Goal: Book appointment/travel/reservation

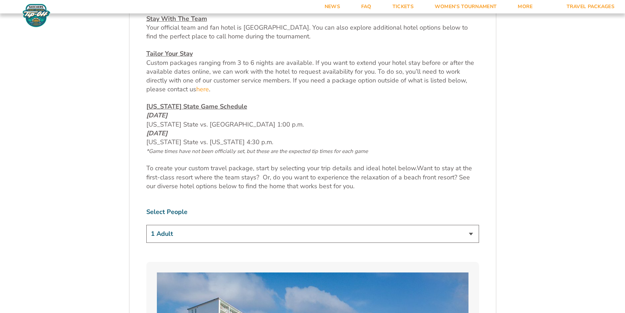
scroll to position [316, 0]
click at [339, 237] on select "1 Adult 2 Adults 3 Adults 4 Adults 2 Adults + 1 Child 2 Adults + 2 Children 2 A…" at bounding box center [312, 233] width 333 height 18
select select "2 Adults + 2 Children"
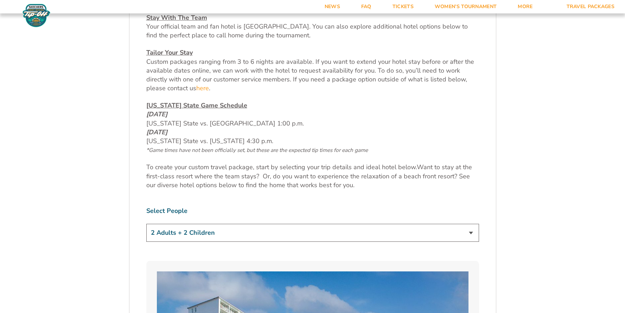
click at [146, 224] on select "1 Adult 2 Adults 3 Adults 4 Adults 2 Adults + 1 Child 2 Adults + 2 Children 2 A…" at bounding box center [312, 233] width 333 height 18
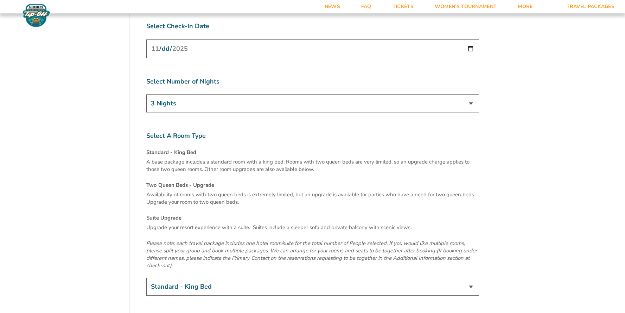
scroll to position [2342, 0]
click at [368, 277] on select "Standard - King Bed Two Queen Beds - Upgrade (+$15 per night) Suite Upgrade (+$…" at bounding box center [312, 286] width 333 height 18
select select "Two Queen Beds - Upgrade"
click at [146, 277] on select "Standard - King Bed Two Queen Beds - Upgrade (+$15 per night) Suite Upgrade (+$…" at bounding box center [312, 286] width 333 height 18
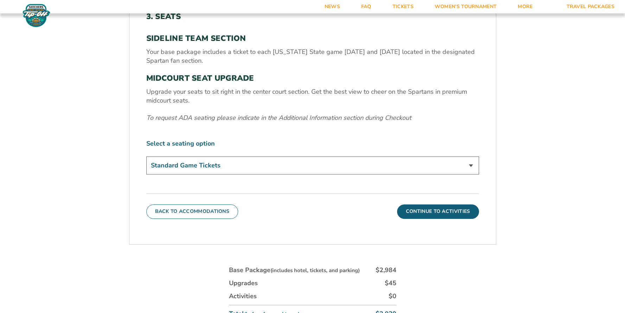
scroll to position [270, 0]
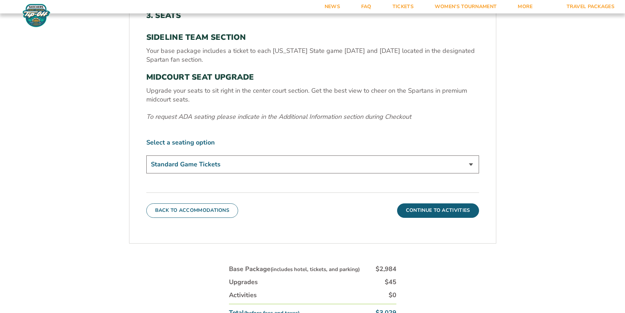
click at [417, 166] on select "Standard Game Tickets Midcourt Seat Upgrade (+$140 per person)" at bounding box center [312, 164] width 333 height 18
click at [146, 155] on select "Standard Game Tickets Midcourt Seat Upgrade (+$140 per person)" at bounding box center [312, 164] width 333 height 18
click at [431, 201] on div "Back To Accommodations Continue To Activities" at bounding box center [312, 204] width 333 height 25
click at [434, 216] on button "Continue To Activities" at bounding box center [438, 210] width 82 height 14
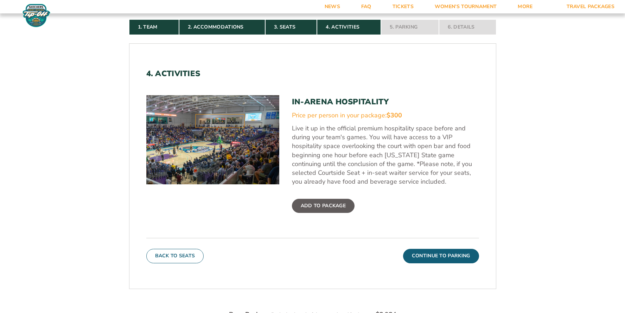
scroll to position [214, 0]
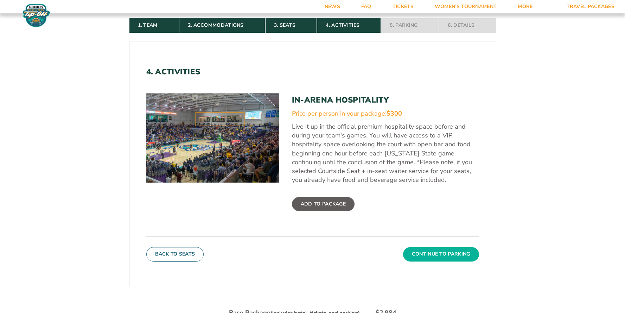
click at [429, 253] on button "Continue To Parking" at bounding box center [441, 254] width 76 height 14
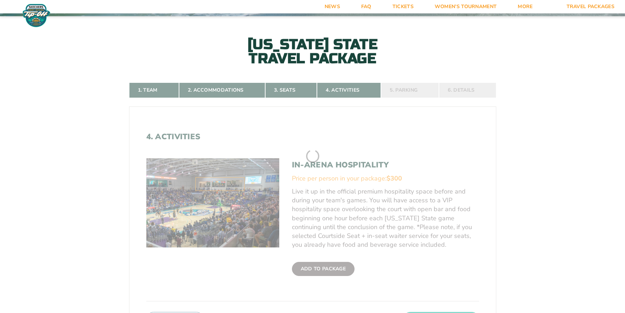
scroll to position [148, 0]
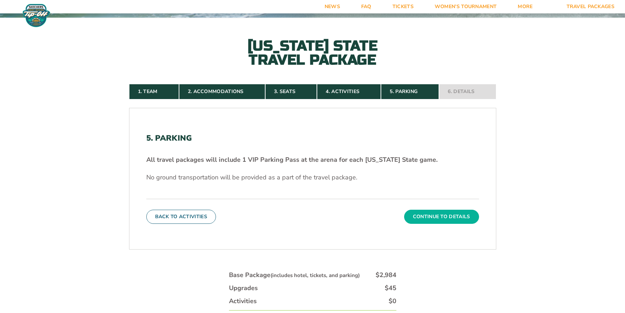
click at [442, 216] on button "Continue To Details" at bounding box center [441, 216] width 75 height 14
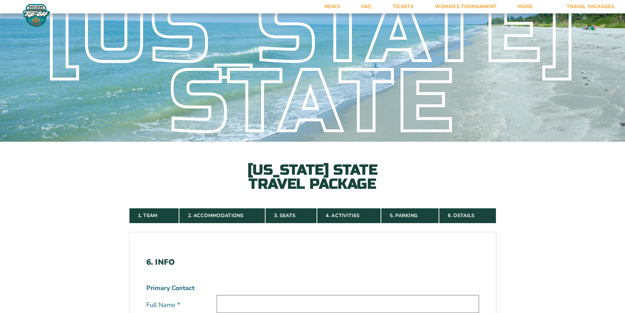
scroll to position [0, 0]
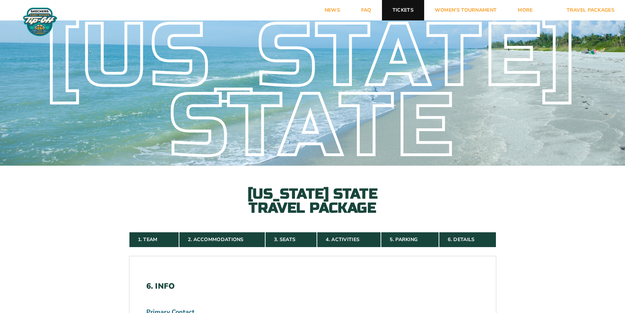
click at [397, 11] on link "Tickets" at bounding box center [403, 10] width 42 height 20
